Goal: Transaction & Acquisition: Purchase product/service

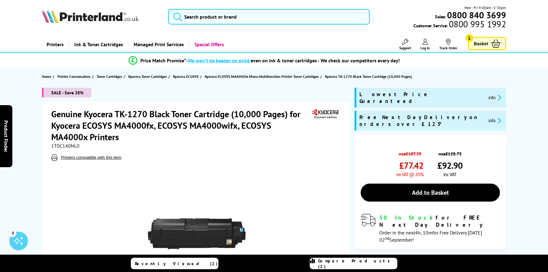
scroll to position [31, 0]
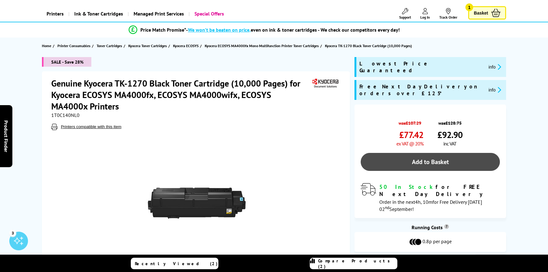
click at [414, 153] on link "Add to Basket" at bounding box center [430, 162] width 139 height 18
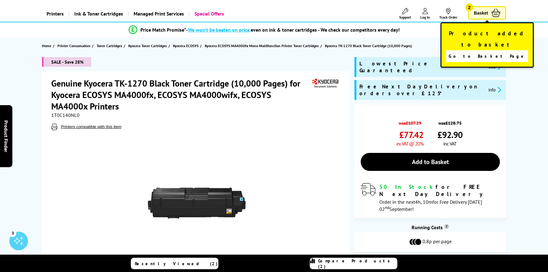
click at [482, 6] on link "Basket 2" at bounding box center [487, 12] width 38 height 13
